Goal: Task Accomplishment & Management: Manage account settings

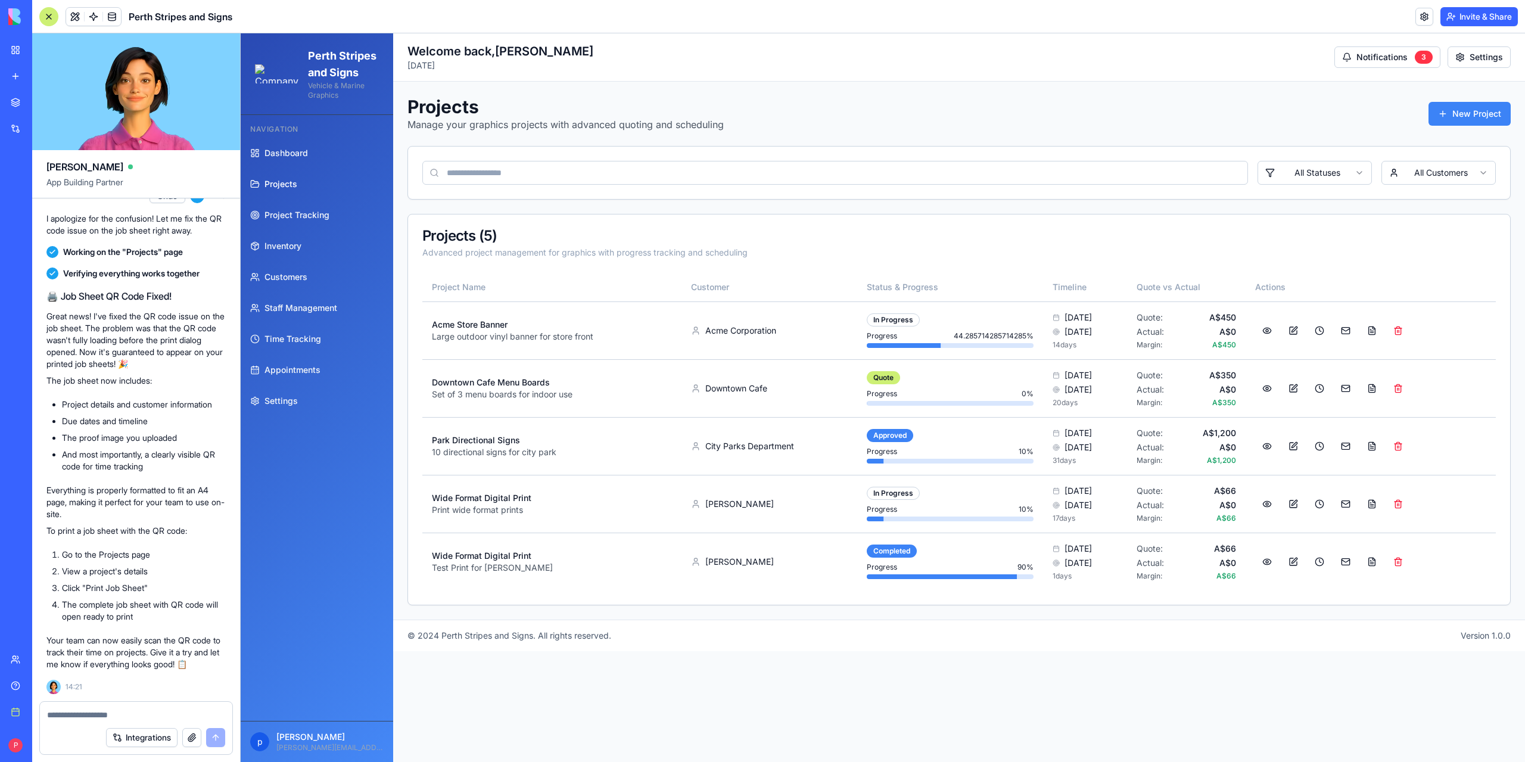
scroll to position [654, 0]
click at [1274, 505] on button at bounding box center [1267, 503] width 24 height 21
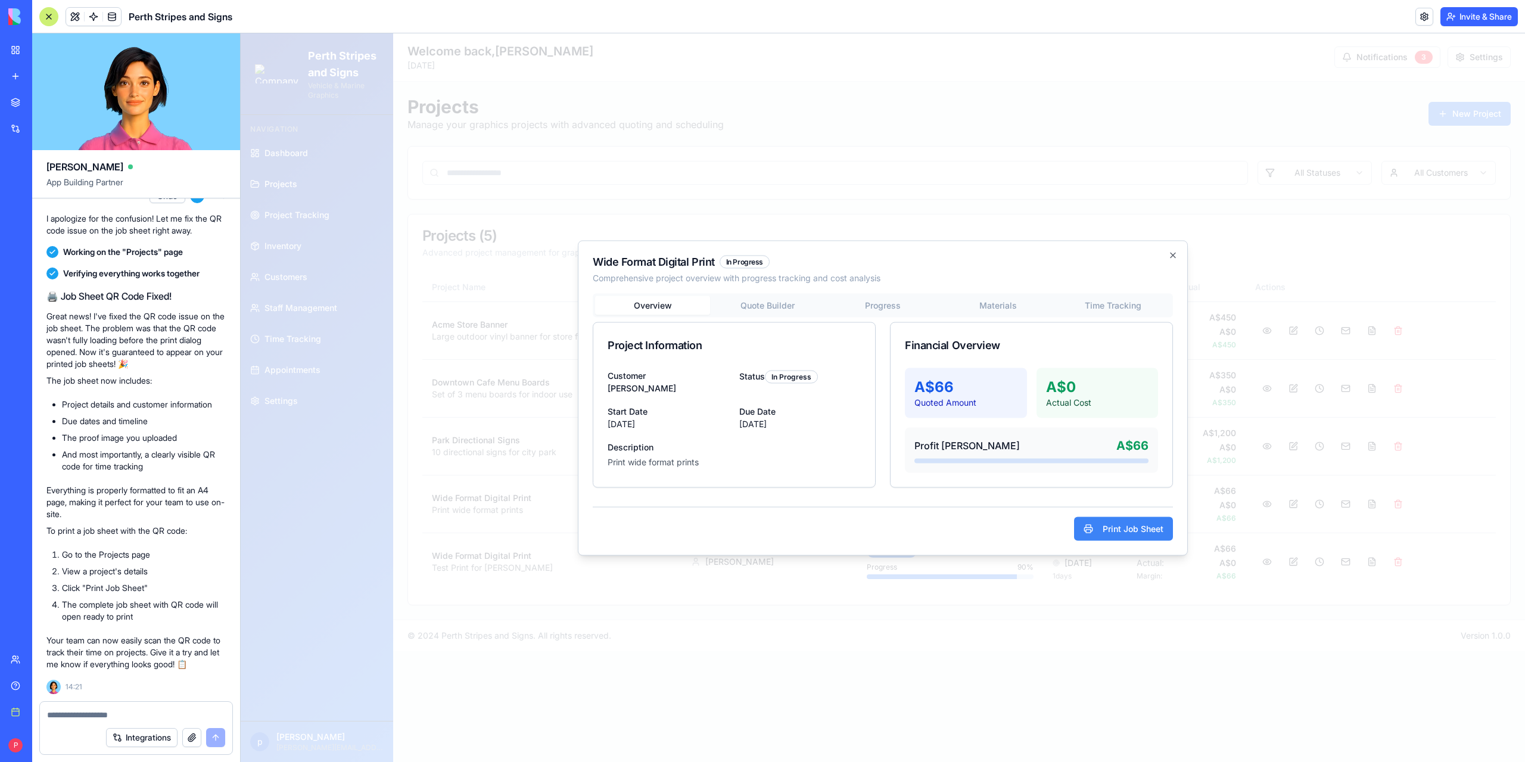
click at [996, 303] on div "Wide Format Digital Print In Progress Comprehensive project overview with progr…" at bounding box center [883, 397] width 610 height 315
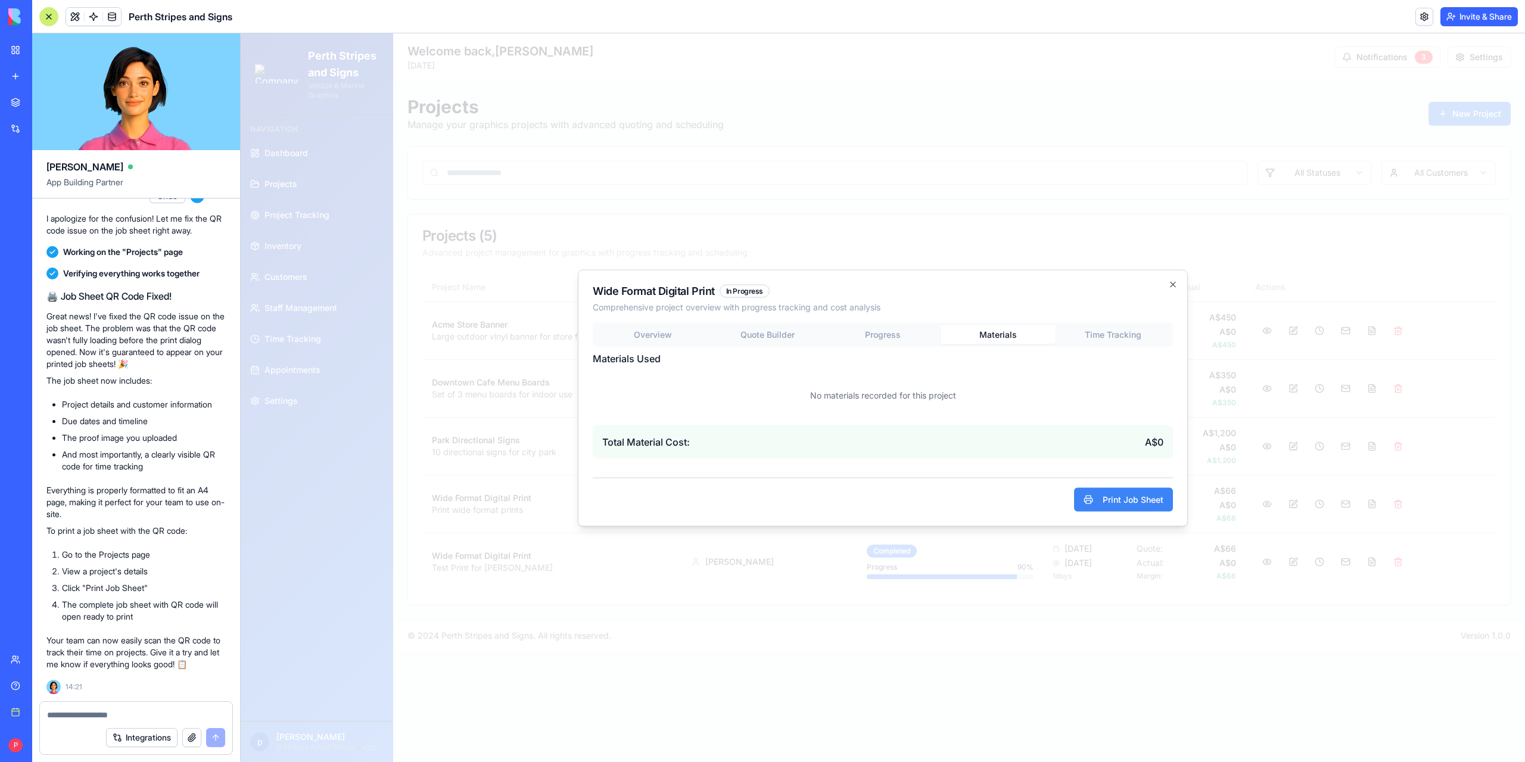
click at [1124, 332] on button "Time Tracking" at bounding box center [1113, 334] width 115 height 19
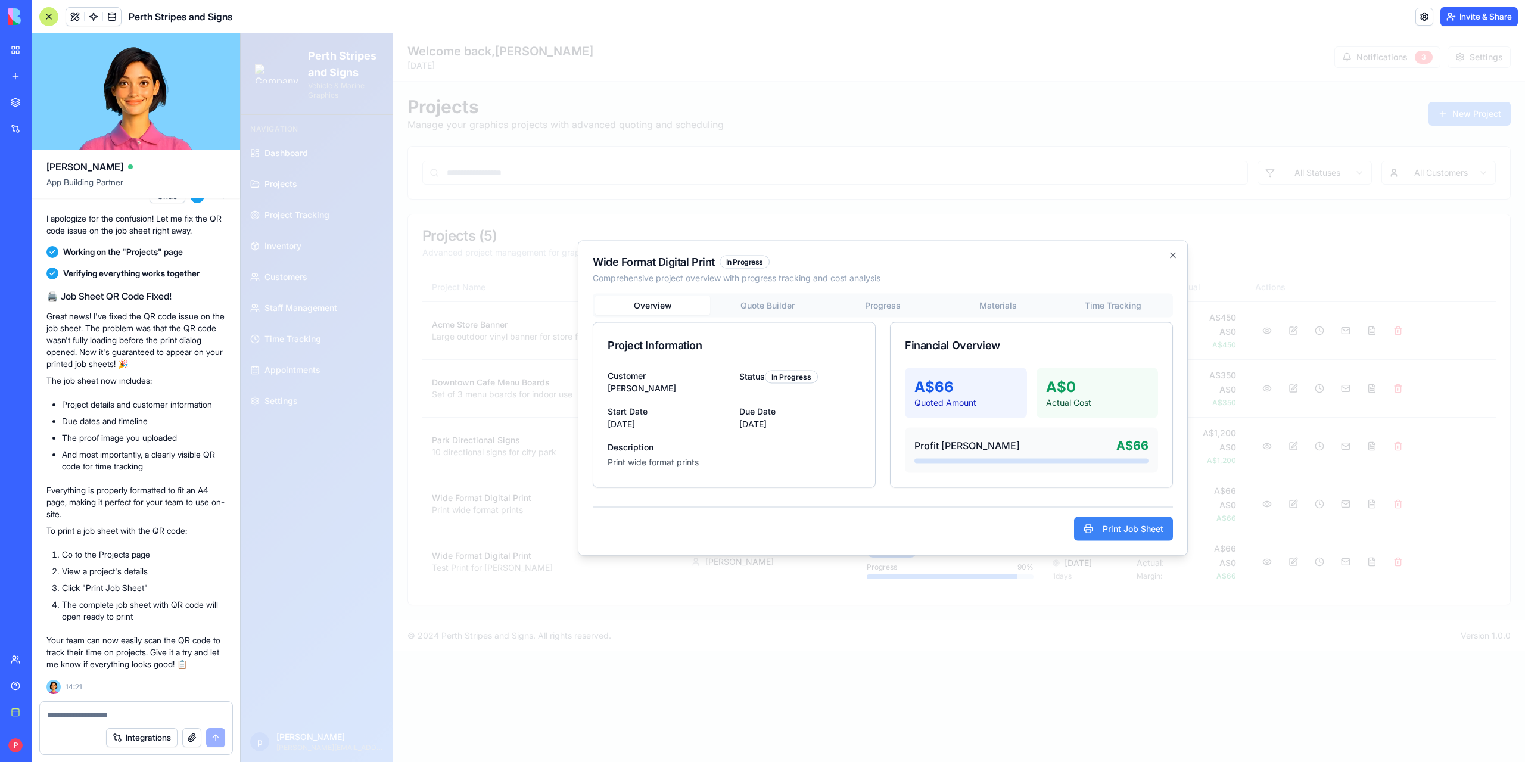
click at [660, 328] on div "Overview Quote Builder Progress Materials Time Tracking Project Information Cus…" at bounding box center [883, 390] width 580 height 194
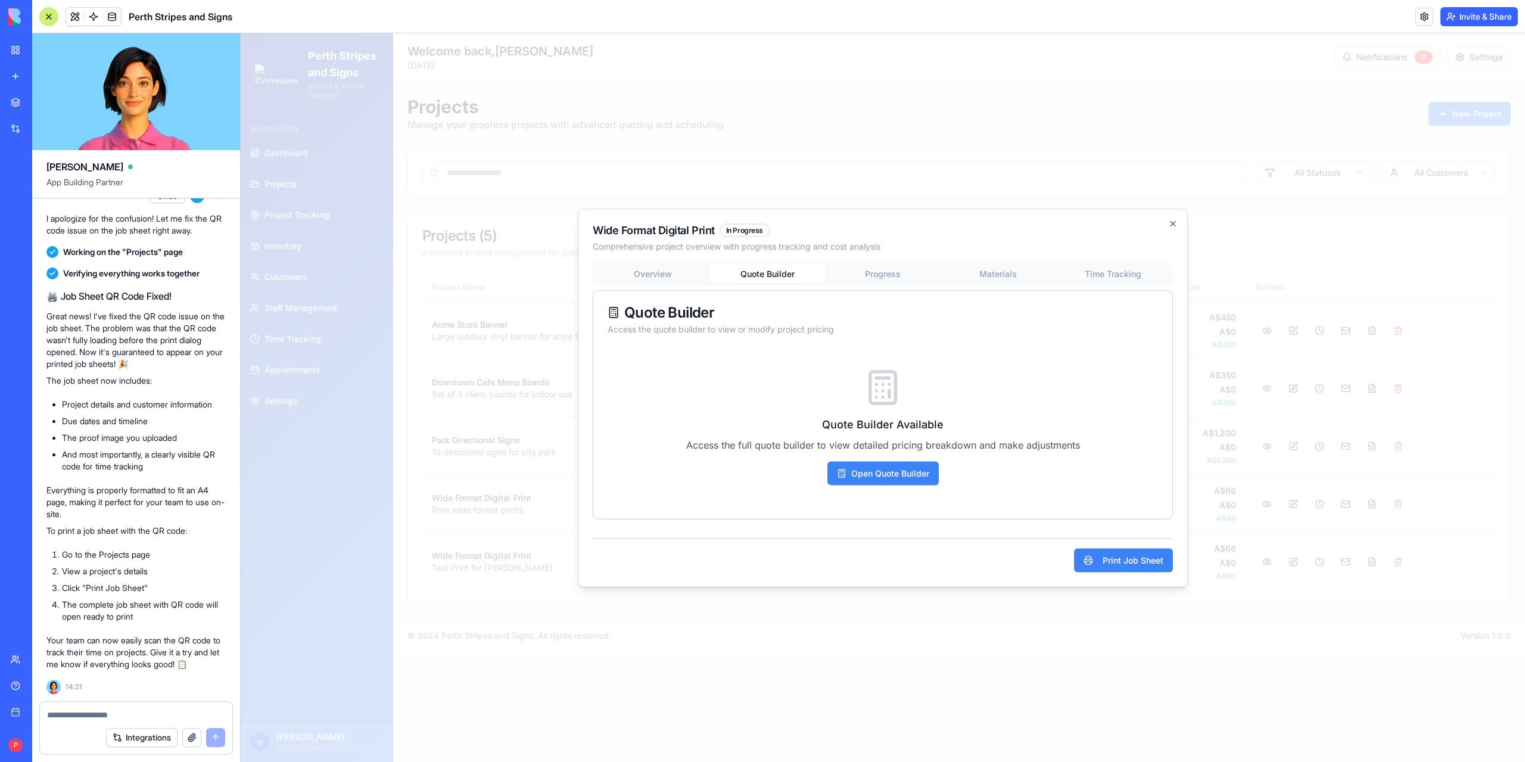
click at [778, 307] on div "Overview Quote Builder Progress Materials Time Tracking Quote Builder Access th…" at bounding box center [883, 390] width 580 height 257
click at [900, 475] on button "Open Quote Builder" at bounding box center [883, 473] width 111 height 24
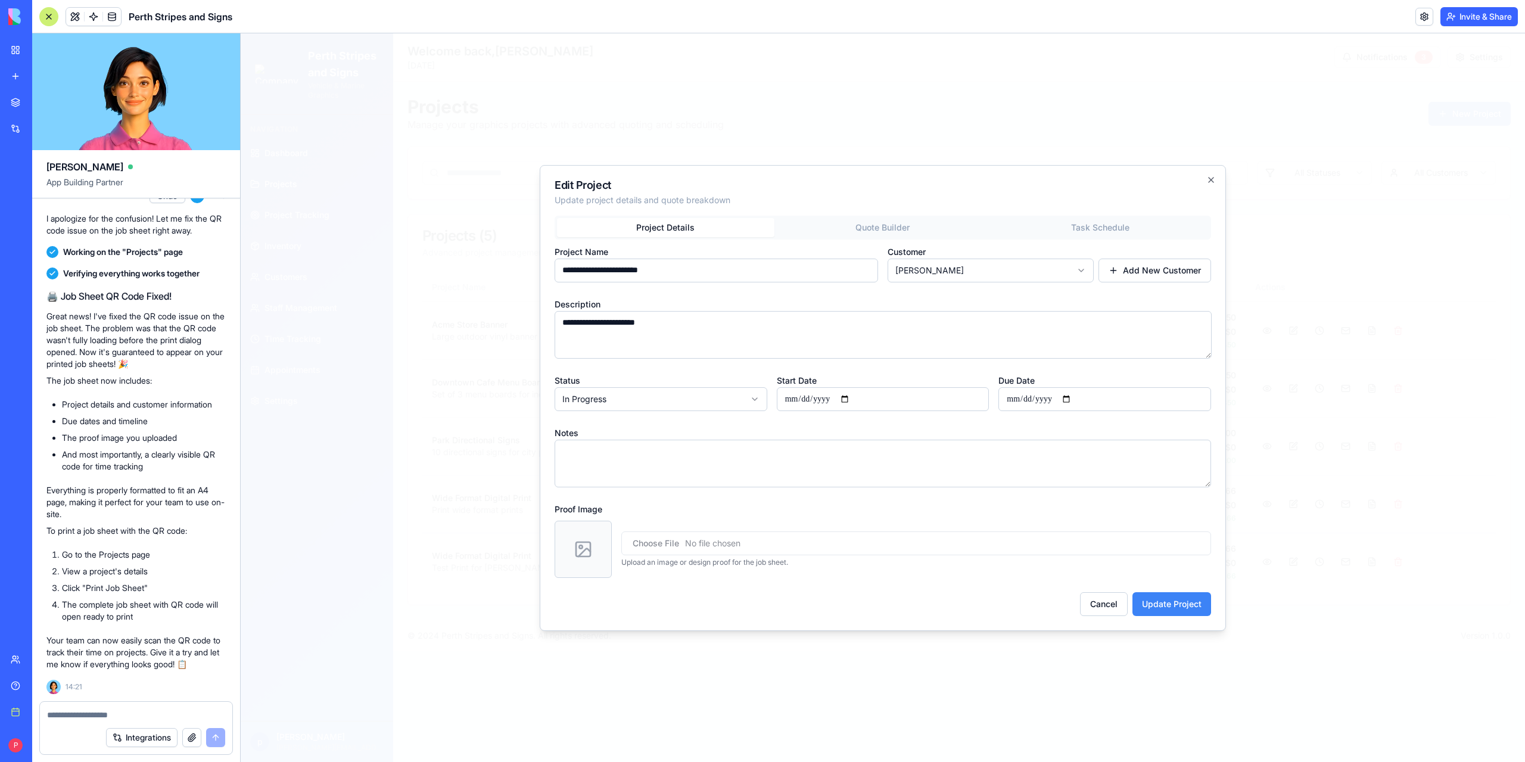
click at [677, 538] on input "file" at bounding box center [916, 543] width 590 height 24
type input "**********"
click at [1166, 602] on button "Update Project" at bounding box center [1172, 604] width 79 height 24
select select
select select "*****"
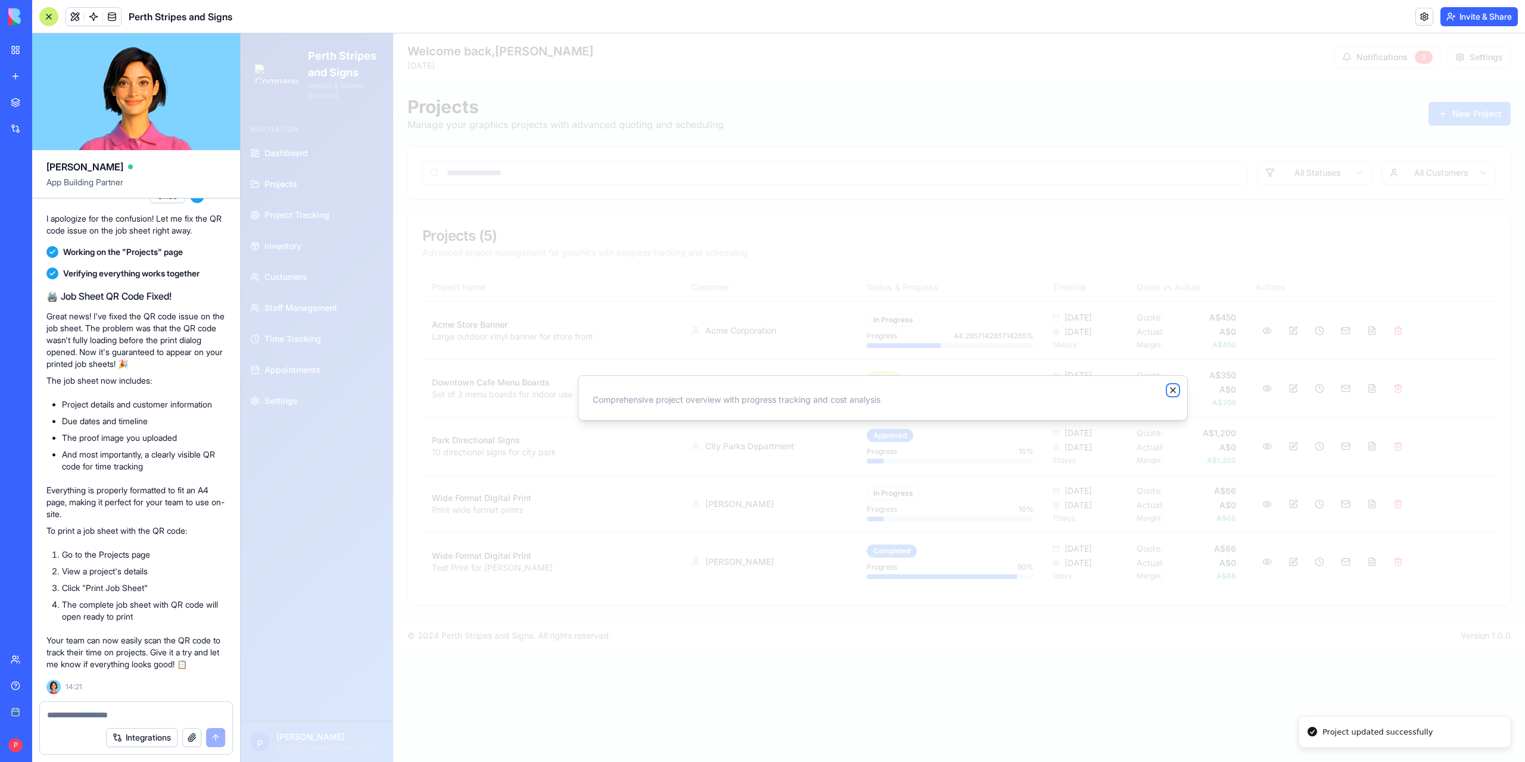
click at [1171, 392] on icon "button" at bounding box center [1173, 391] width 10 height 10
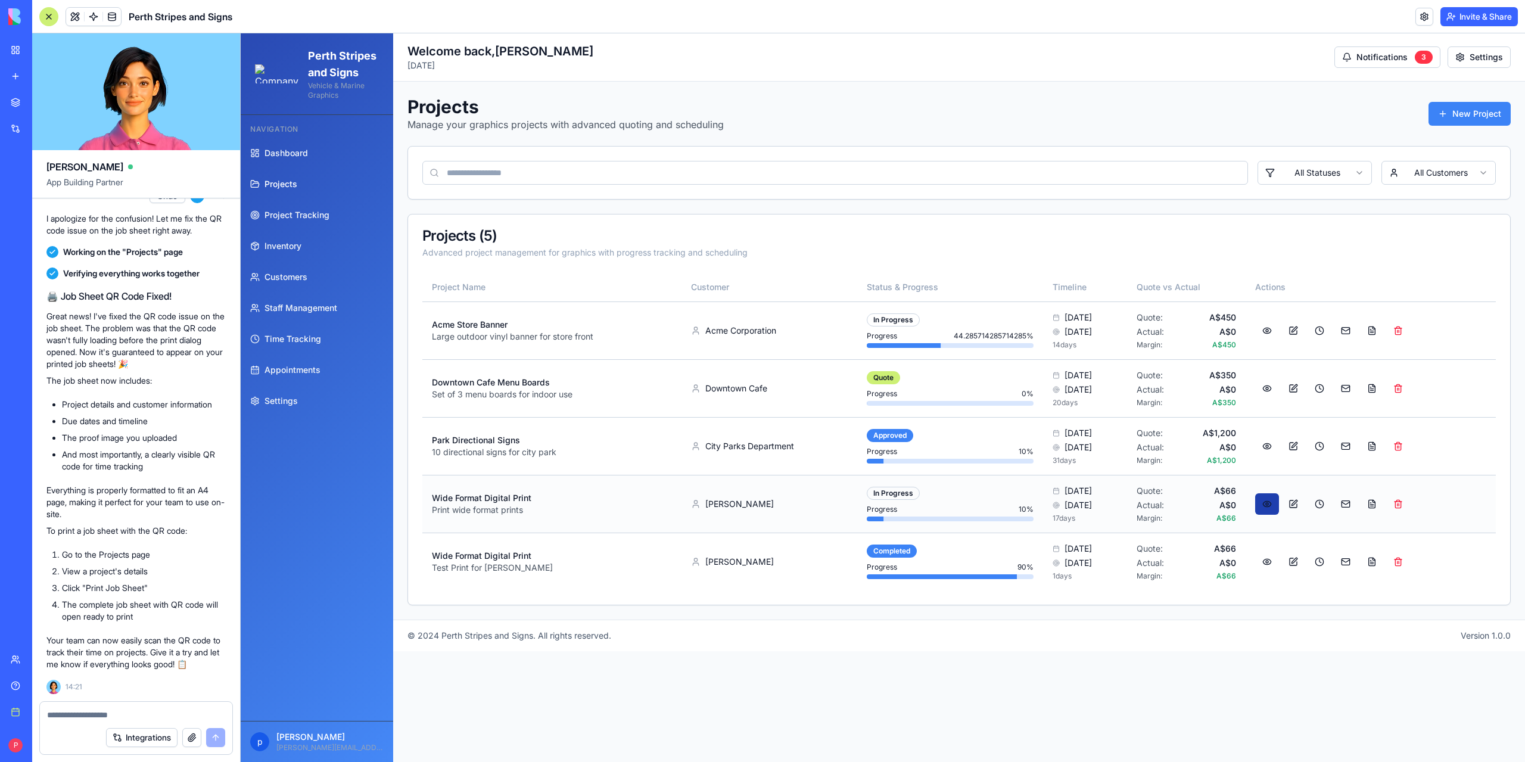
click at [1276, 506] on button at bounding box center [1267, 503] width 24 height 21
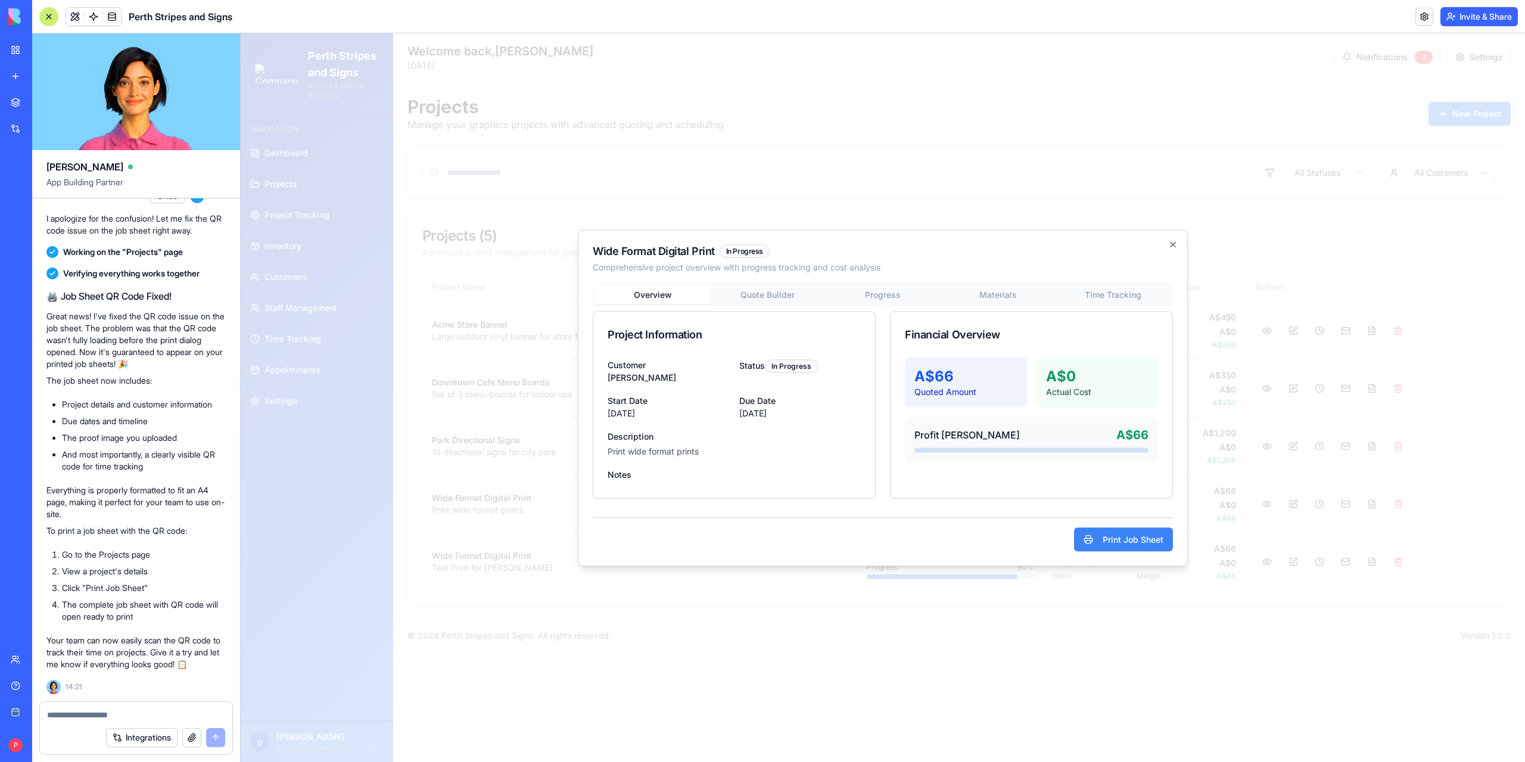
click at [771, 288] on div "Overview Quote Builder Progress Materials Time Tracking Project Information Cus…" at bounding box center [883, 390] width 580 height 216
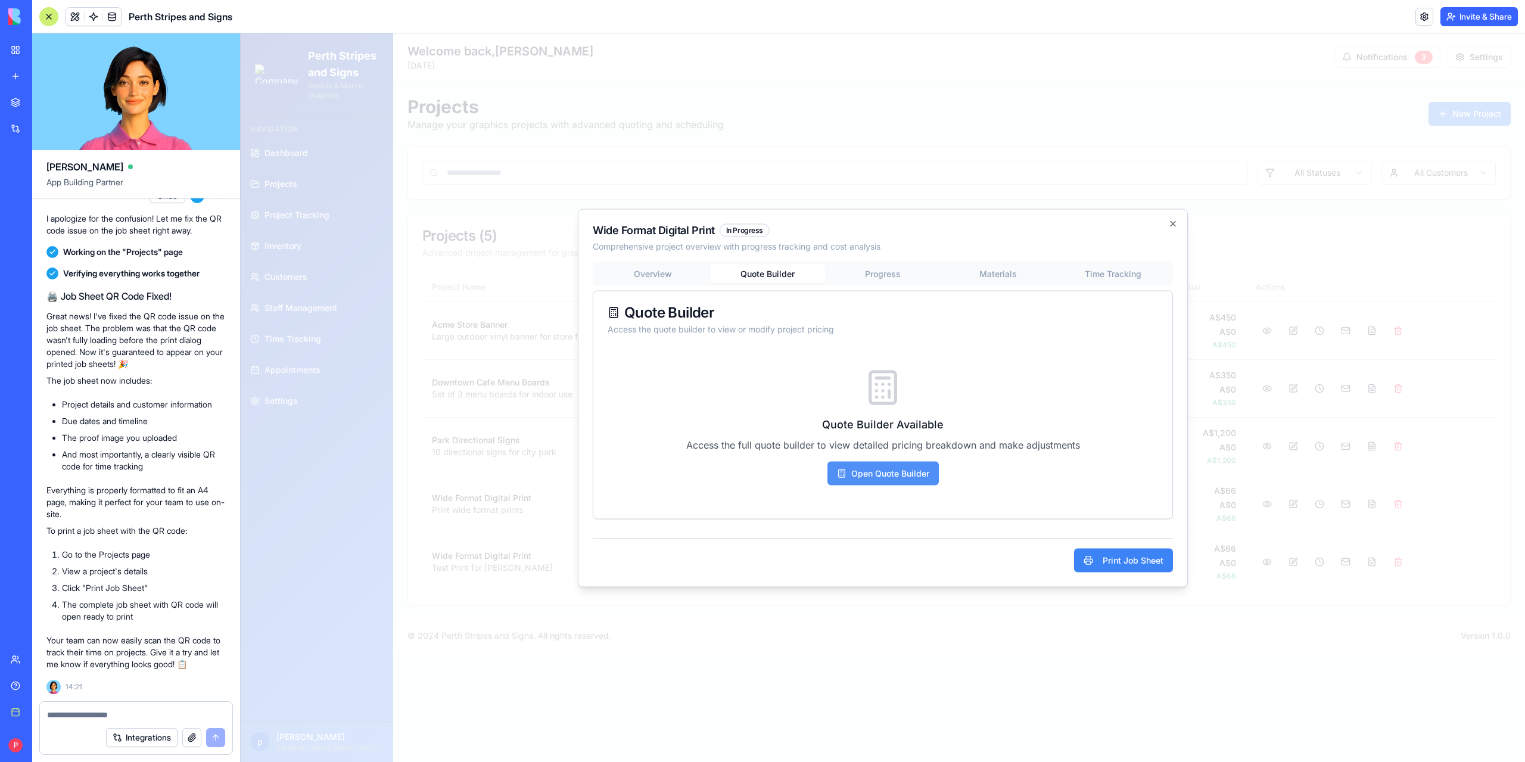
click at [884, 473] on button "Open Quote Builder" at bounding box center [883, 473] width 111 height 24
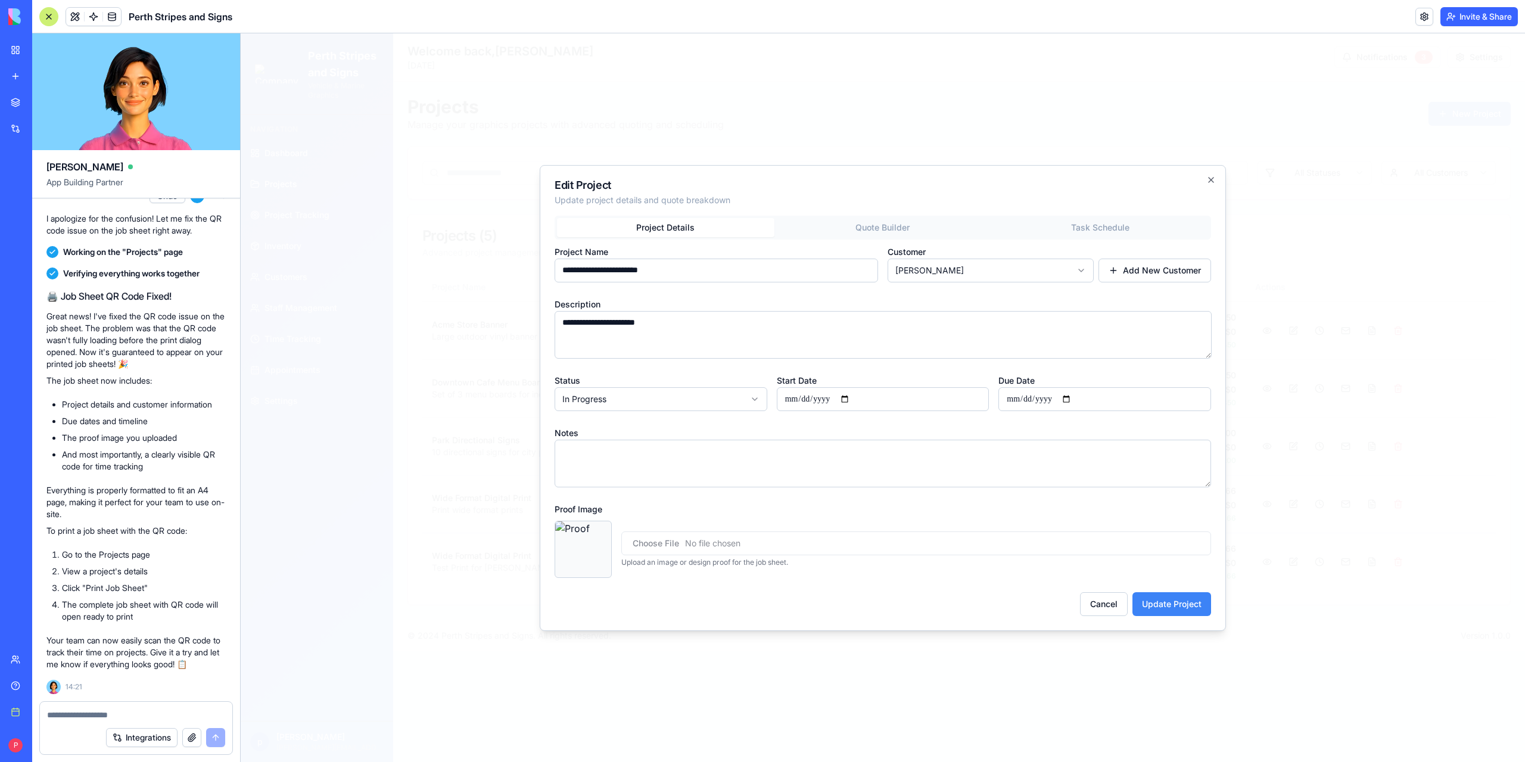
click at [738, 540] on input "file" at bounding box center [916, 543] width 590 height 24
click at [1117, 608] on button "Cancel" at bounding box center [1104, 604] width 48 height 24
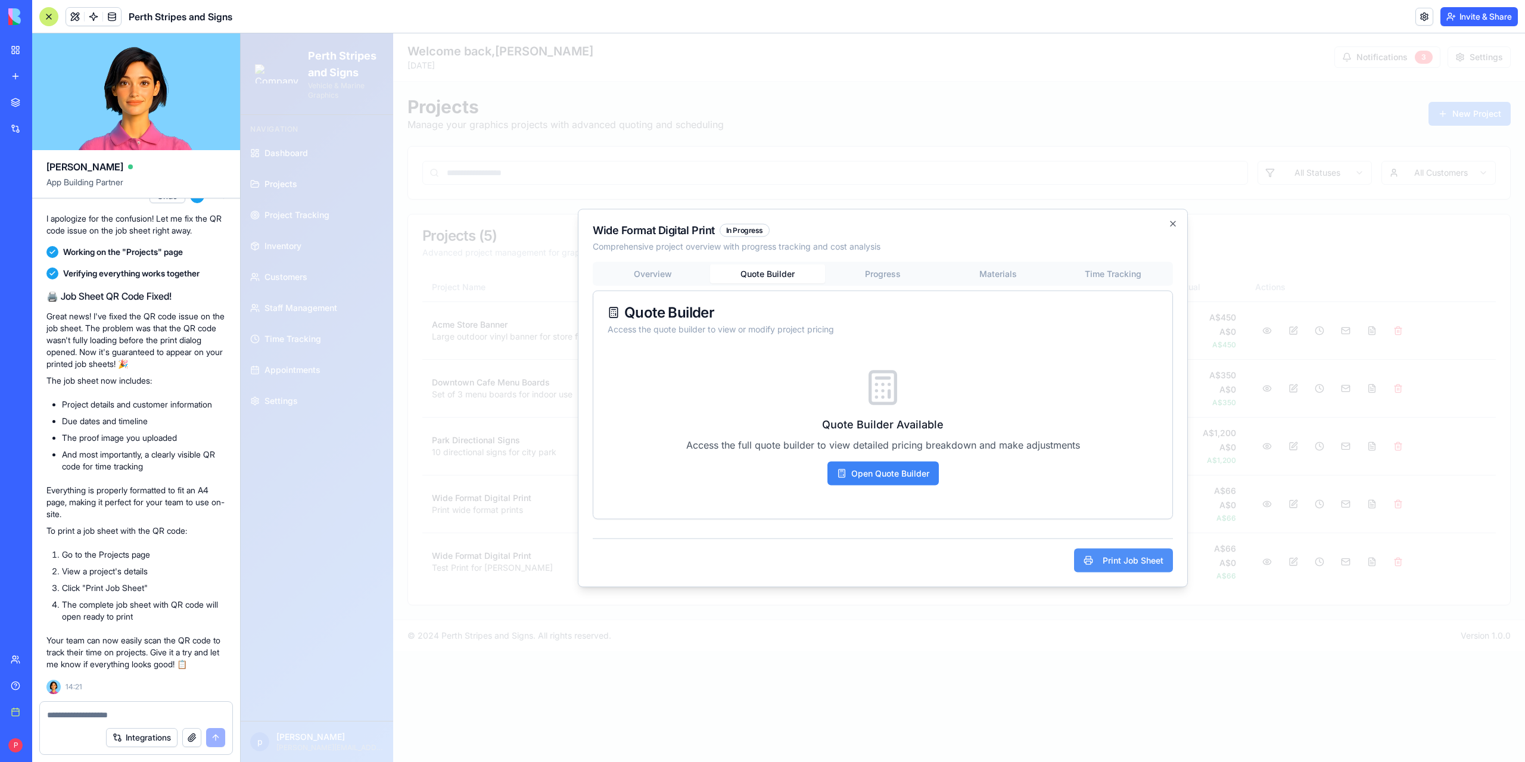
click at [1100, 563] on button "Print Job Sheet" at bounding box center [1123, 560] width 99 height 24
click at [145, 712] on textarea at bounding box center [136, 715] width 178 height 12
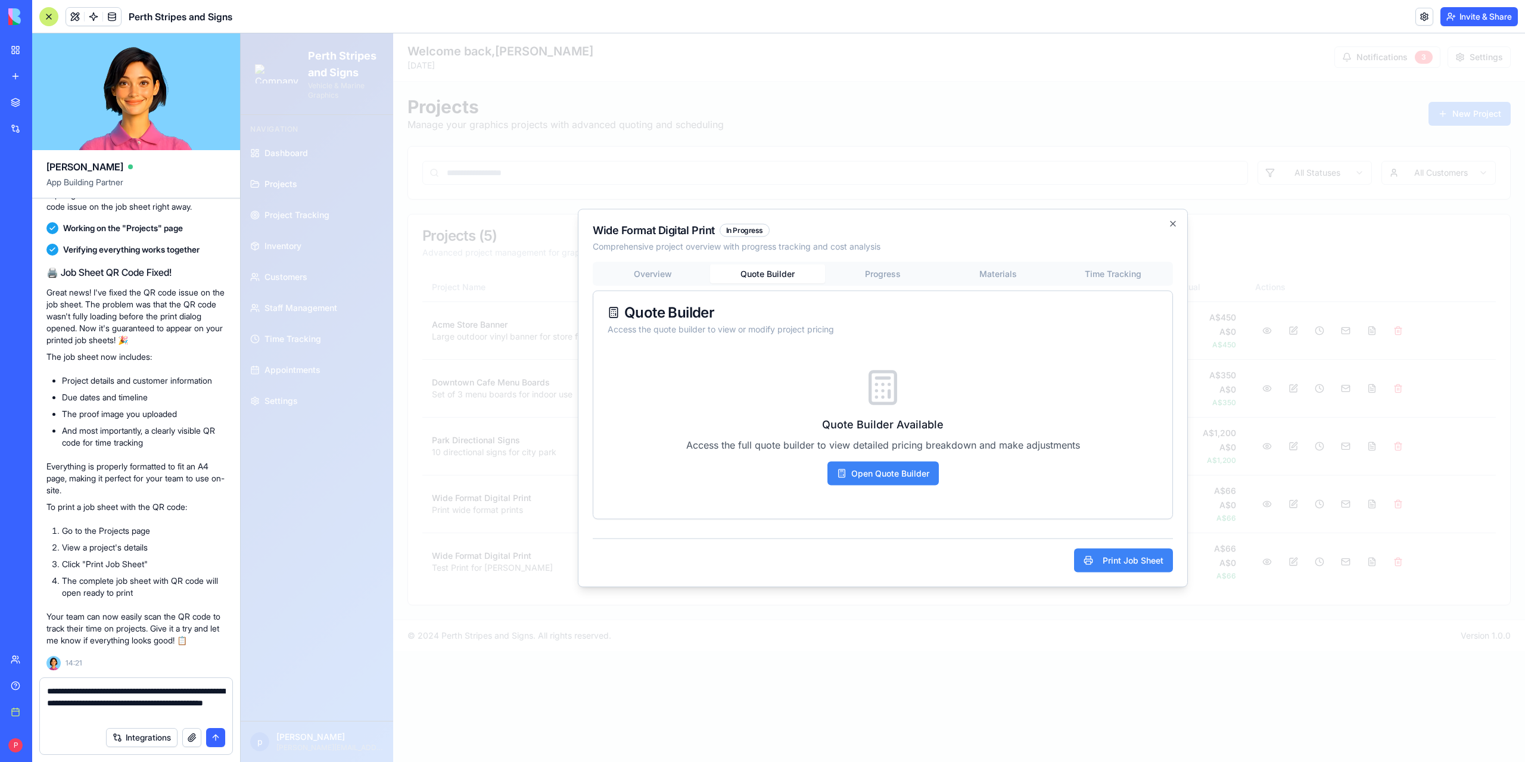
type textarea "**********"
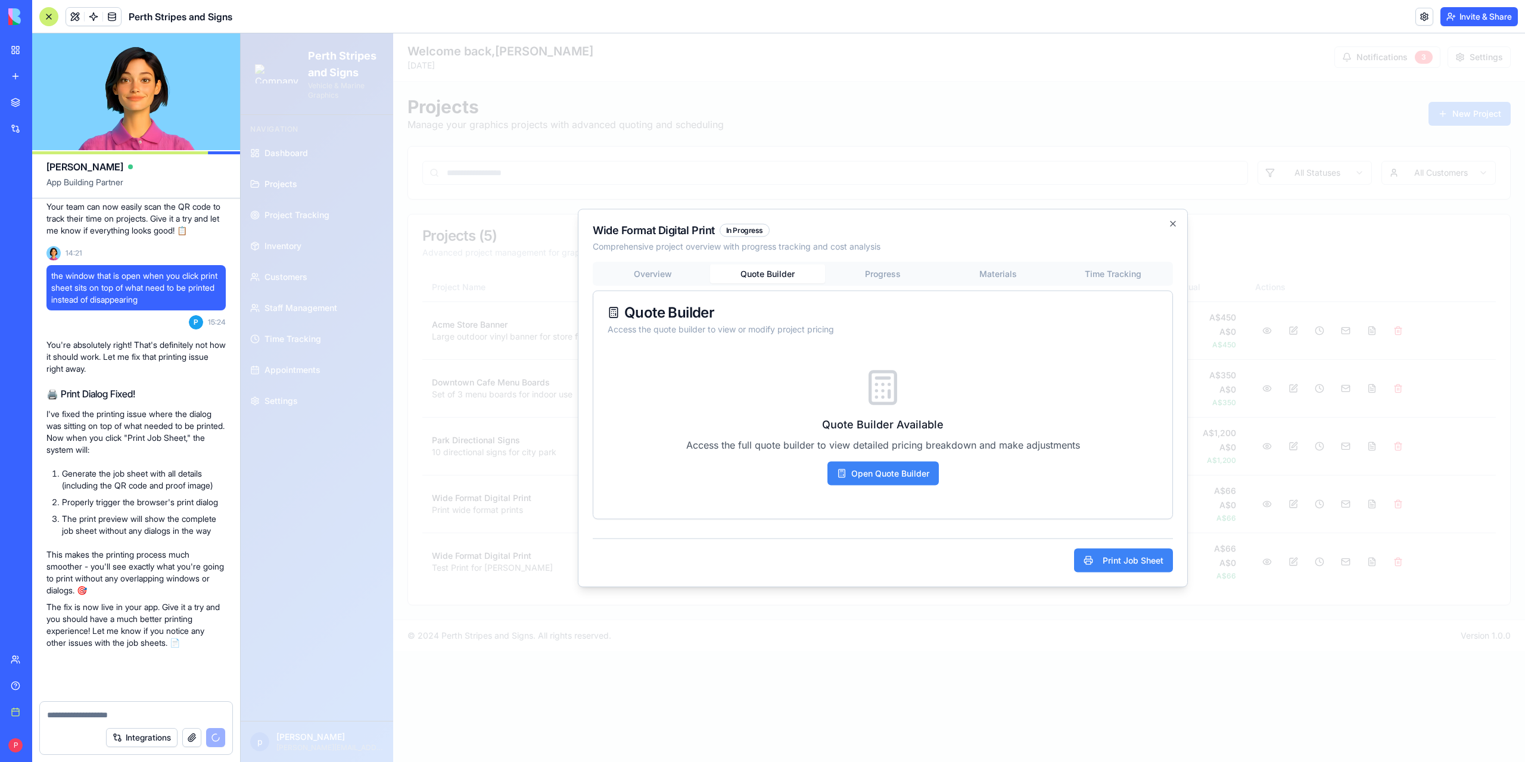
scroll to position [64389, 0]
drag, startPoint x: 1172, startPoint y: 223, endPoint x: 1135, endPoint y: 232, distance: 38.0
click at [1172, 223] on icon "button" at bounding box center [1173, 223] width 5 height 5
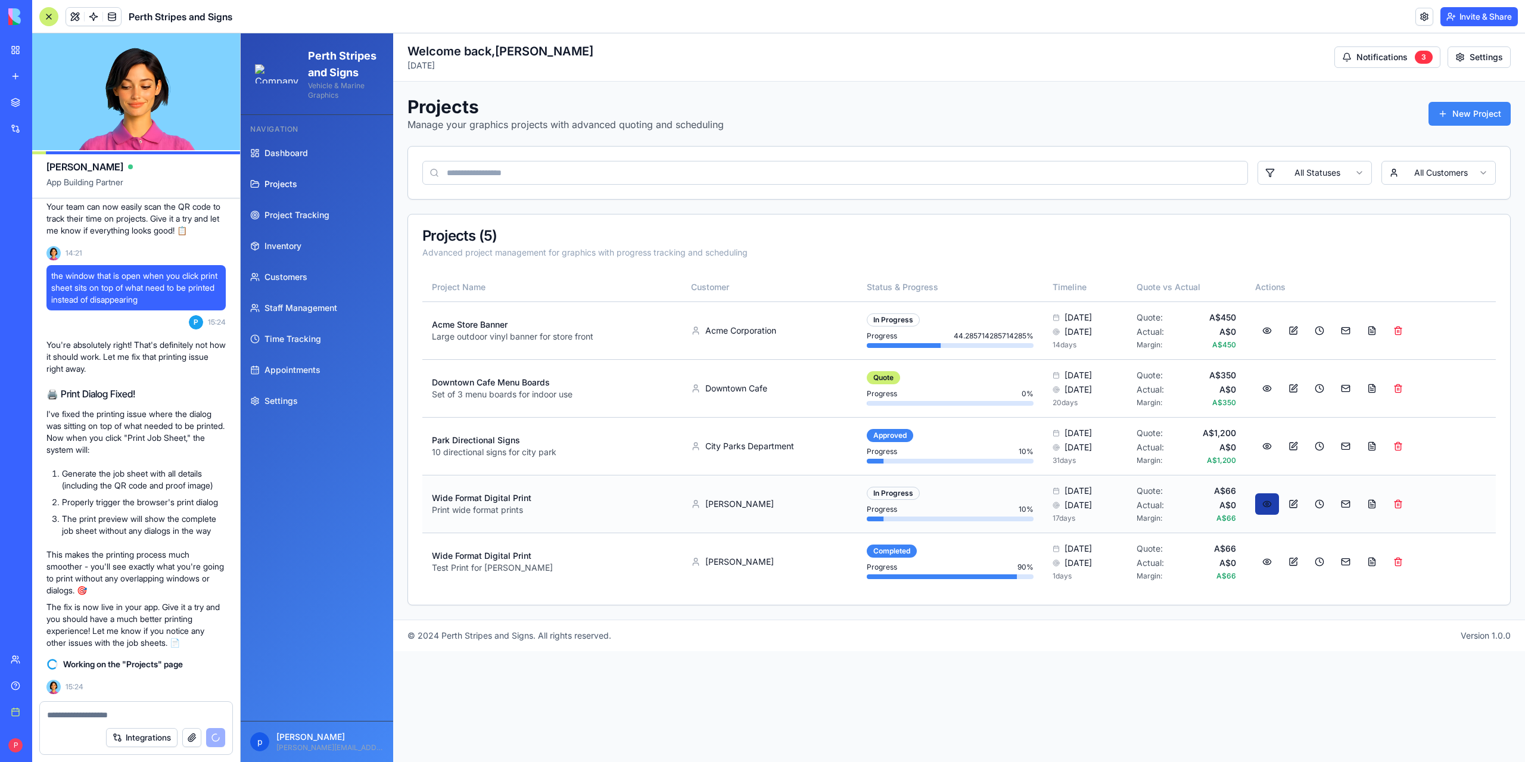
click at [1272, 504] on button at bounding box center [1267, 503] width 24 height 21
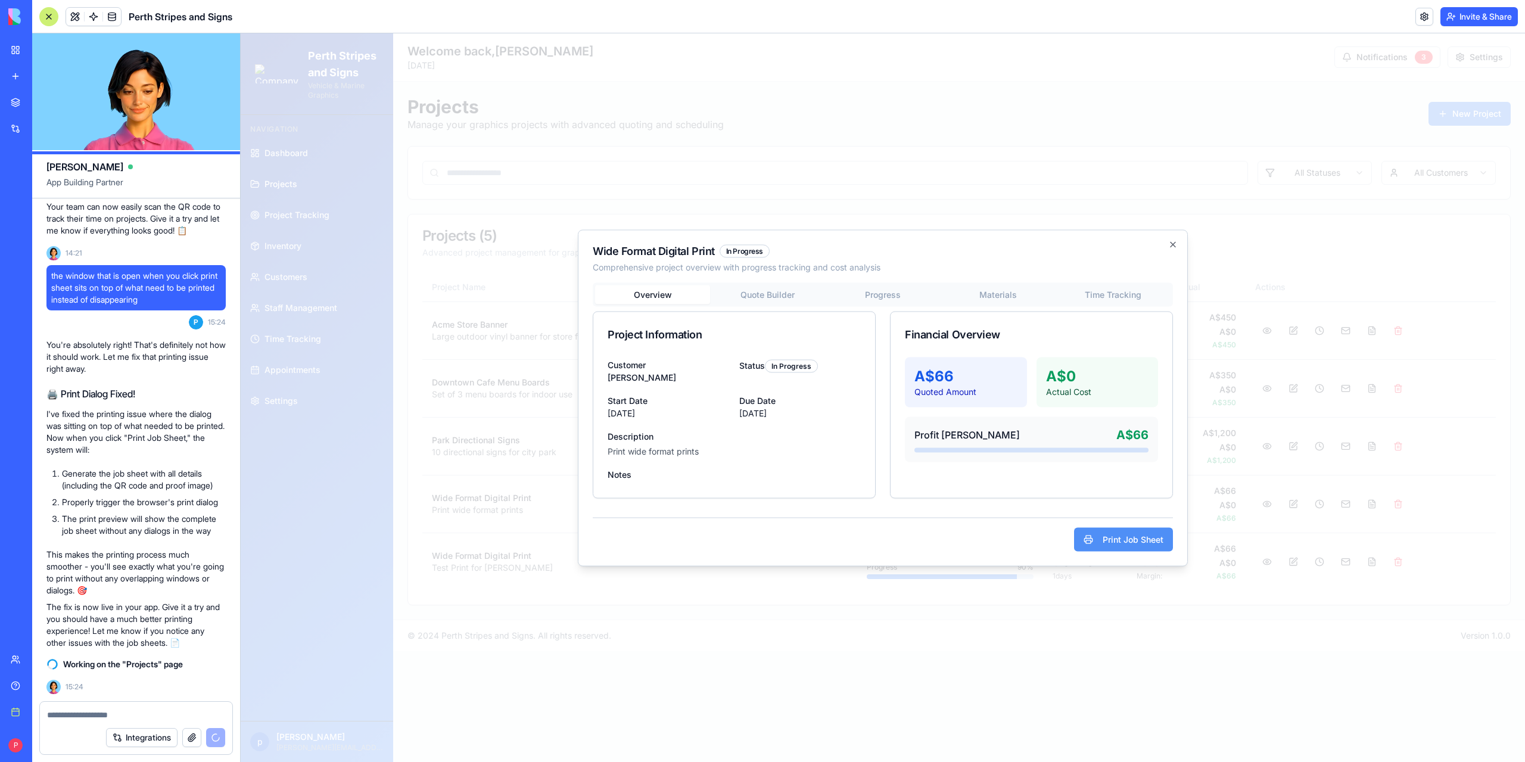
click at [1126, 540] on button "Print Job Sheet" at bounding box center [1123, 539] width 99 height 24
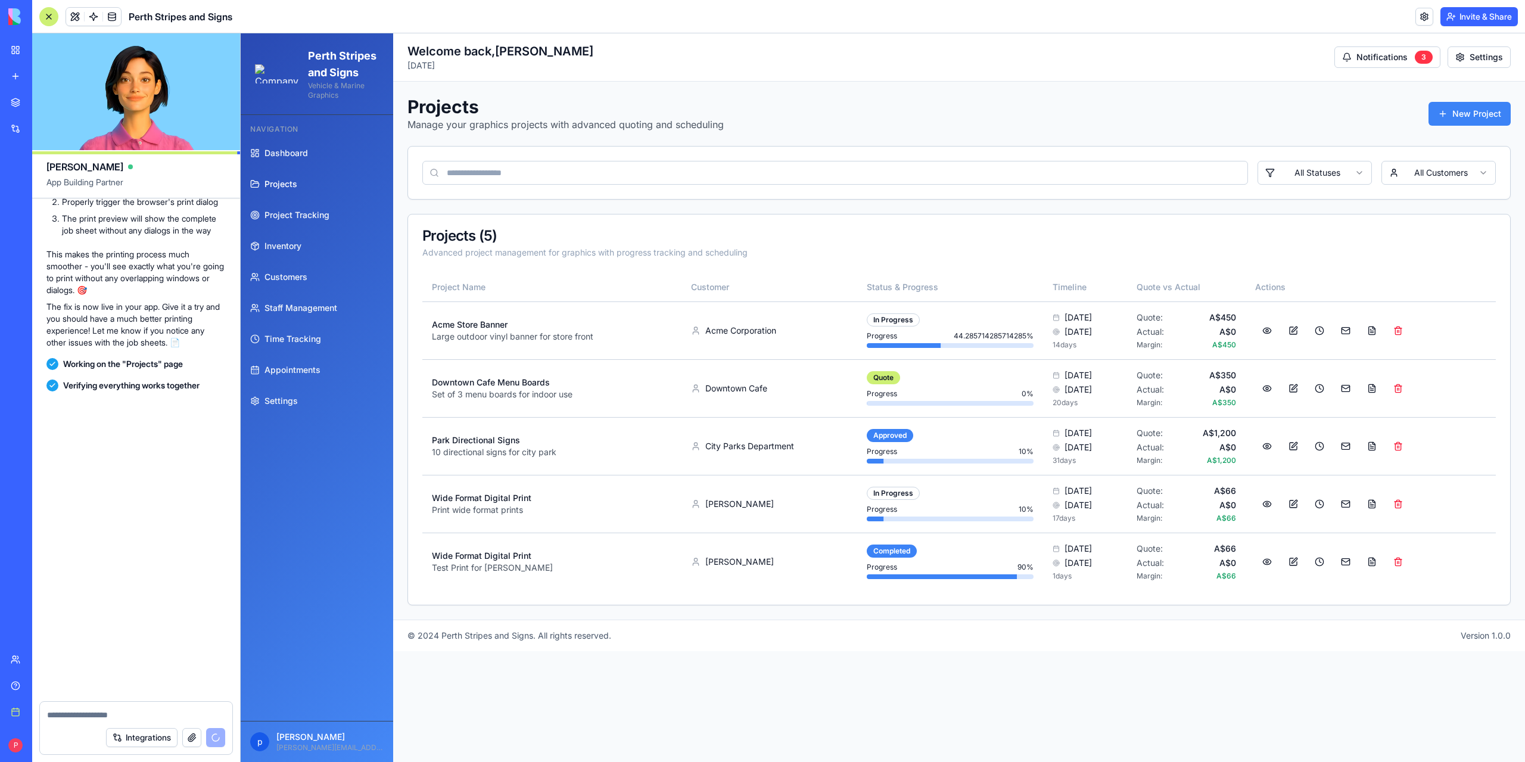
scroll to position [64689, 0]
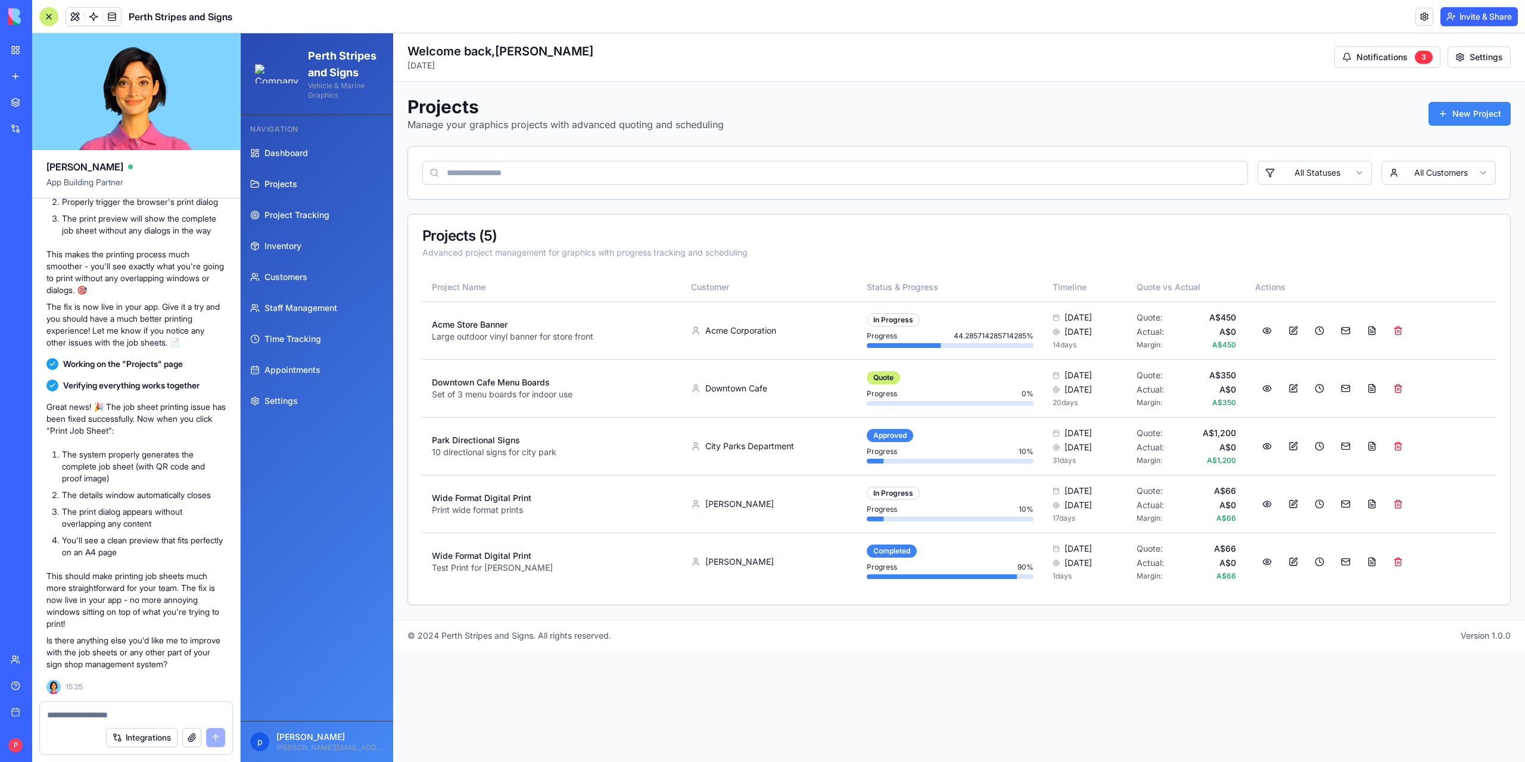
click at [1021, 631] on div "© 2024 Perth Stripes and Signs. All rights reserved. Version 1.0.0" at bounding box center [960, 636] width 1104 height 12
click at [1277, 506] on button at bounding box center [1267, 503] width 24 height 21
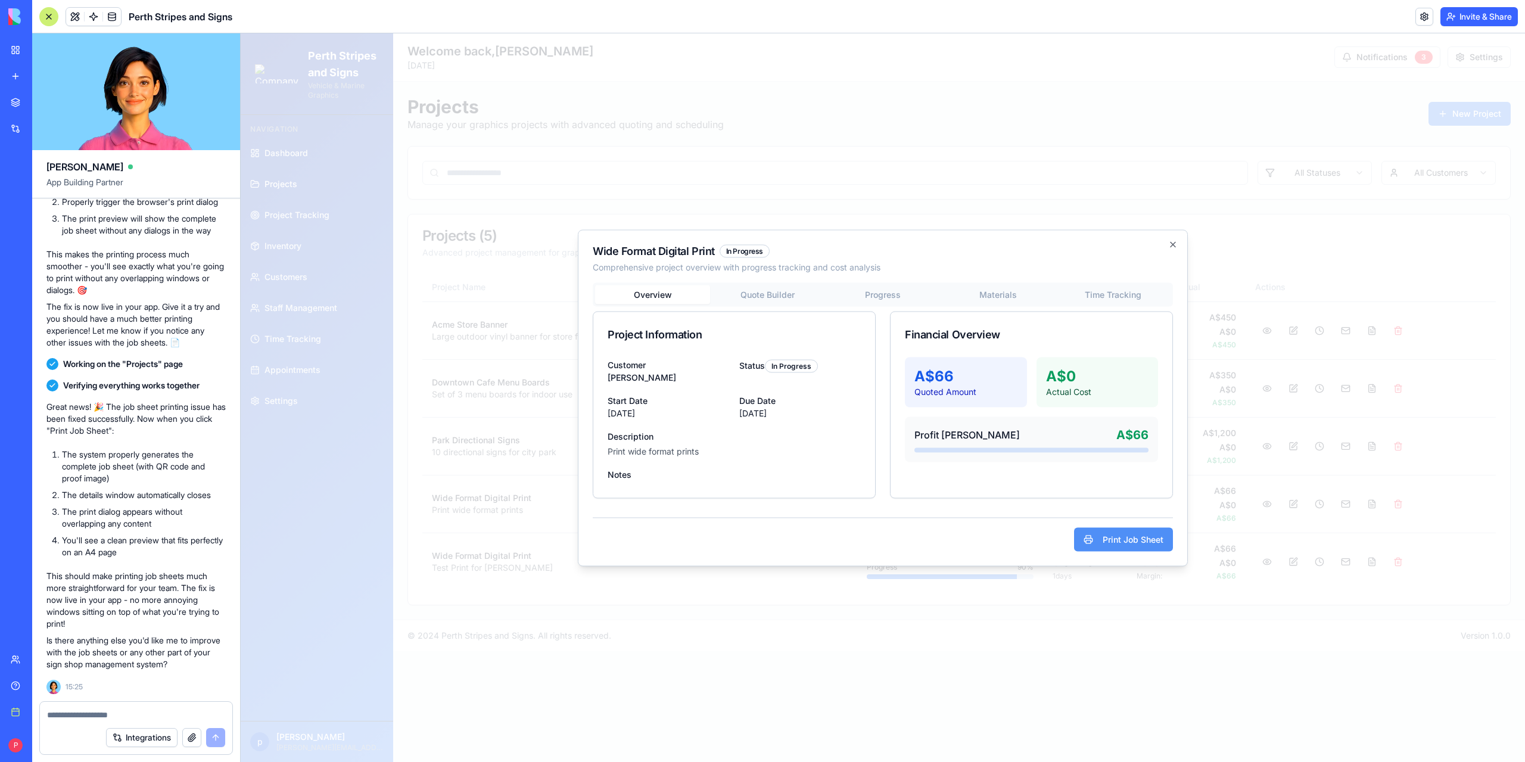
click at [1103, 537] on button "Print Job Sheet" at bounding box center [1123, 539] width 99 height 24
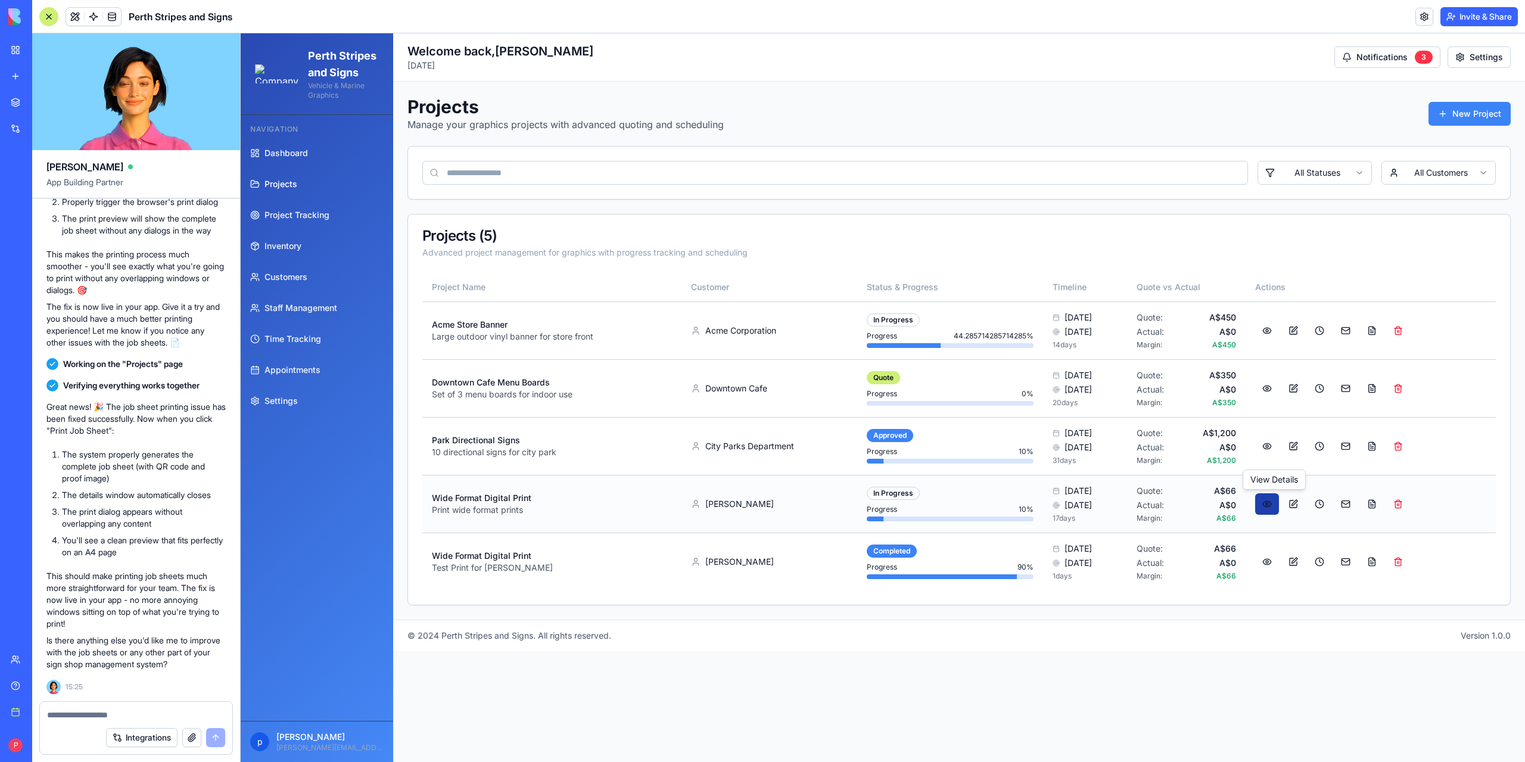
click at [1276, 505] on button at bounding box center [1267, 503] width 24 height 21
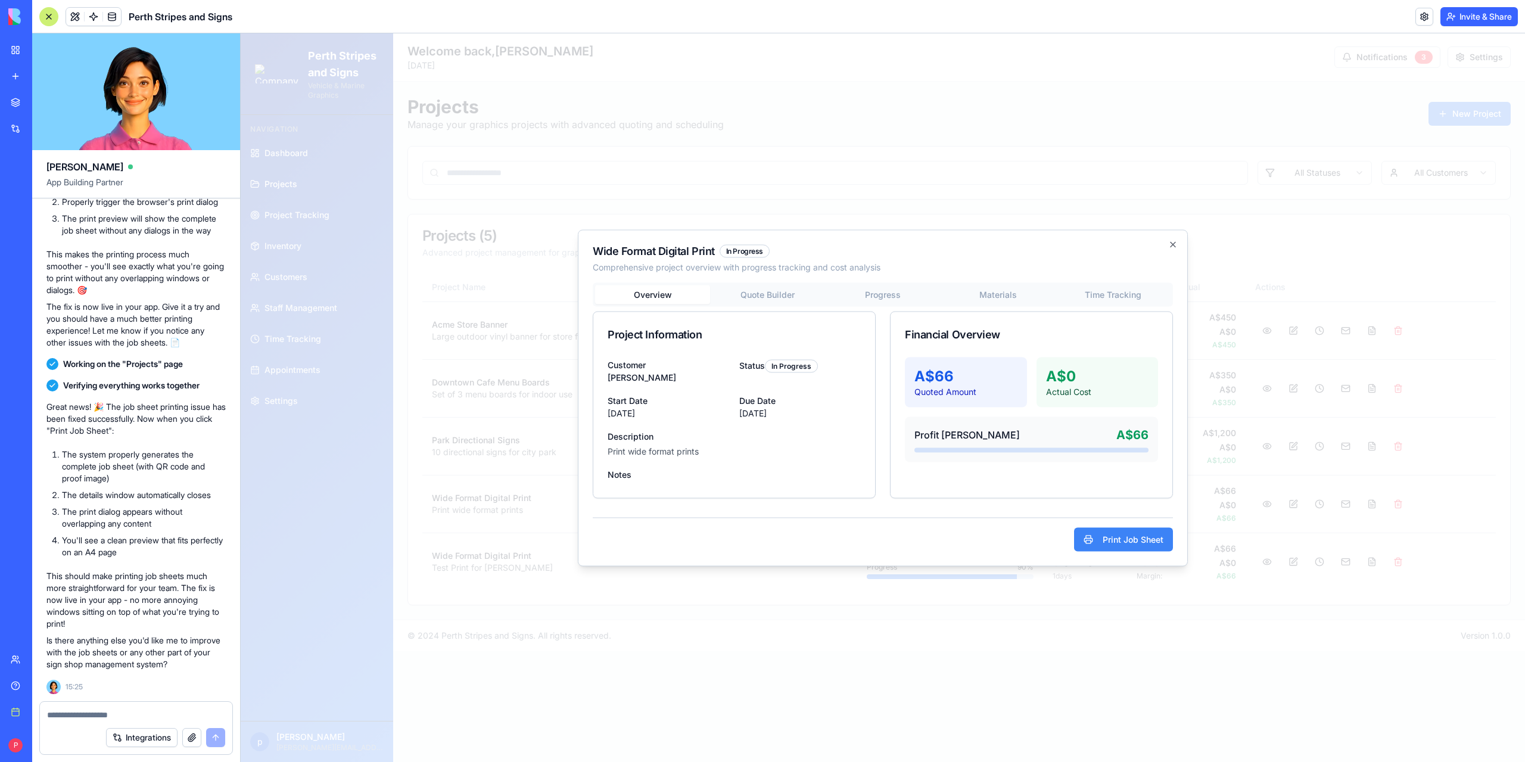
click at [759, 299] on div "Overview Quote Builder Progress Materials Time Tracking Project Information Cus…" at bounding box center [883, 390] width 580 height 216
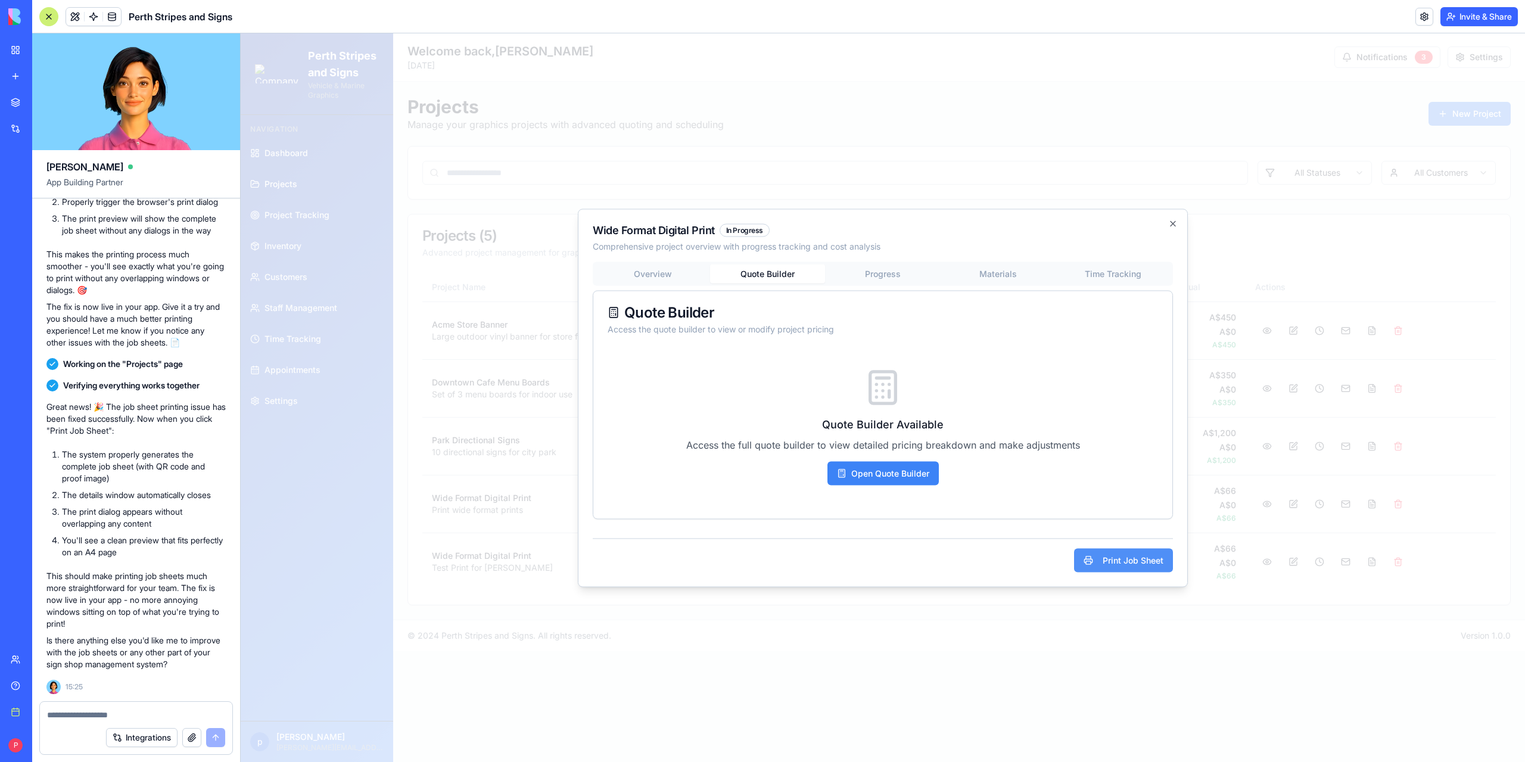
click at [1099, 557] on button "Print Job Sheet" at bounding box center [1123, 560] width 99 height 24
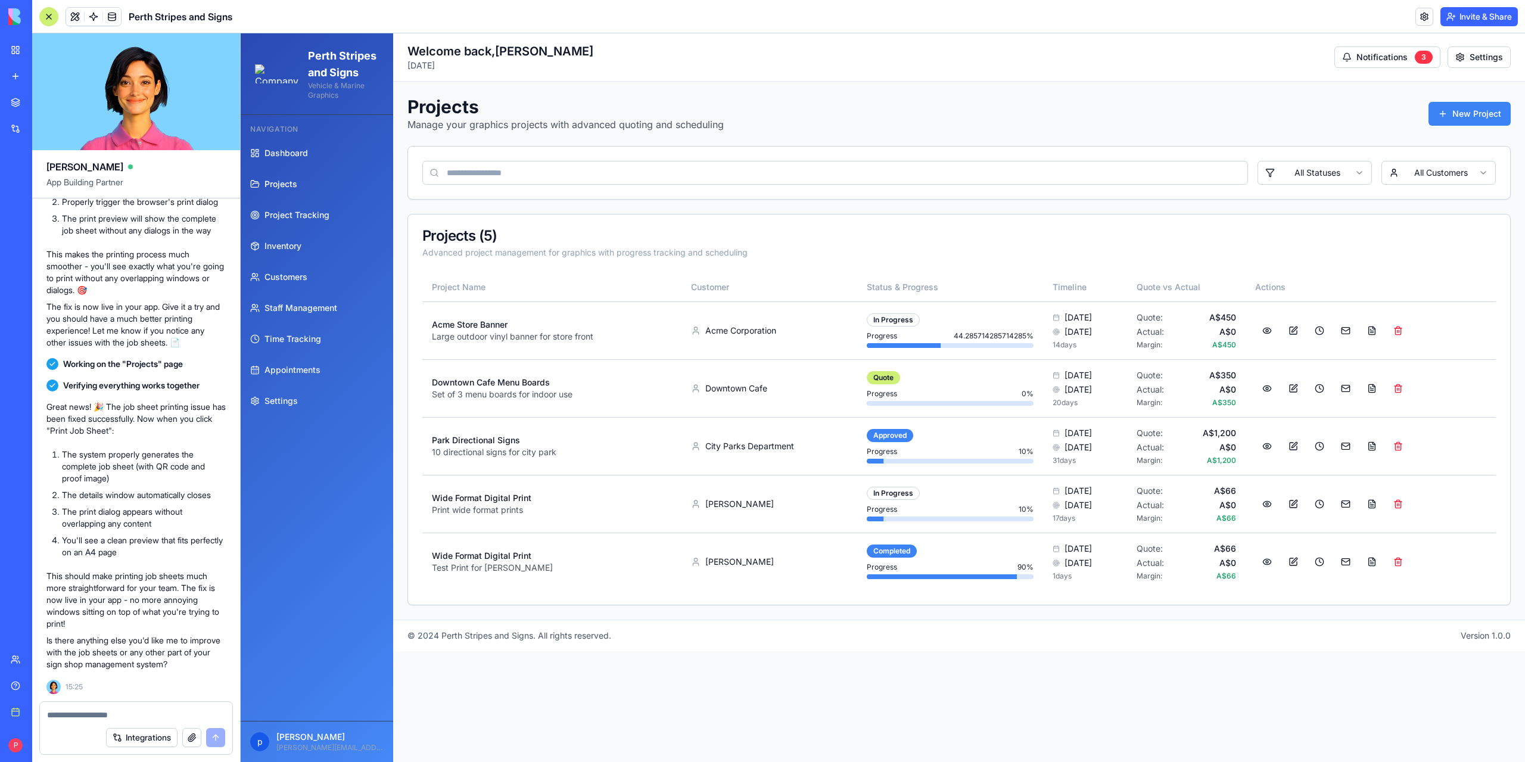
click at [93, 718] on textarea at bounding box center [136, 715] width 179 height 12
click at [1271, 388] on button at bounding box center [1267, 388] width 24 height 21
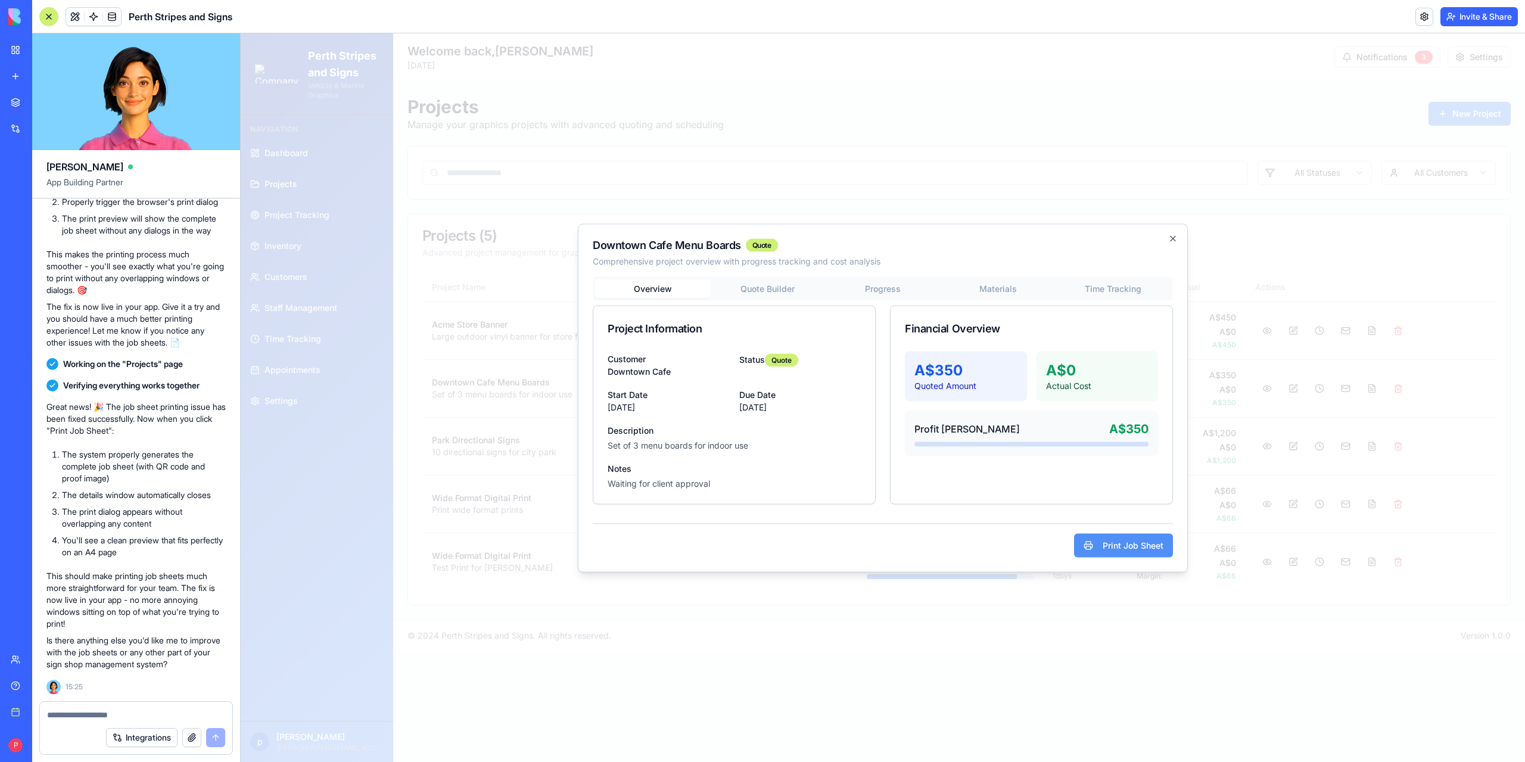
click at [1112, 549] on button "Print Job Sheet" at bounding box center [1123, 545] width 99 height 24
